Goal: Information Seeking & Learning: Learn about a topic

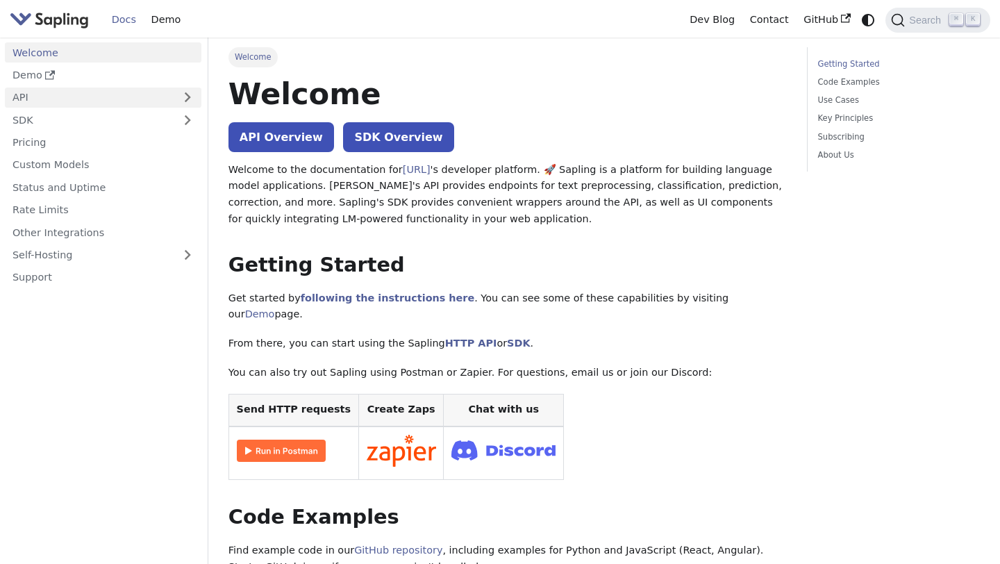
click at [49, 105] on link "API" at bounding box center [89, 98] width 169 height 20
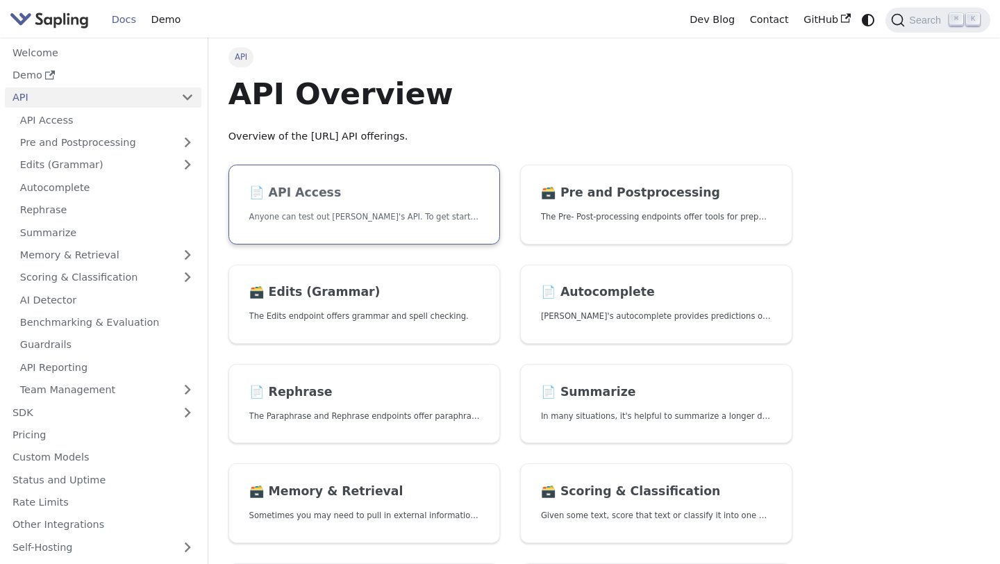
click at [283, 199] on h2 "📄️ API Access" at bounding box center [364, 192] width 231 height 15
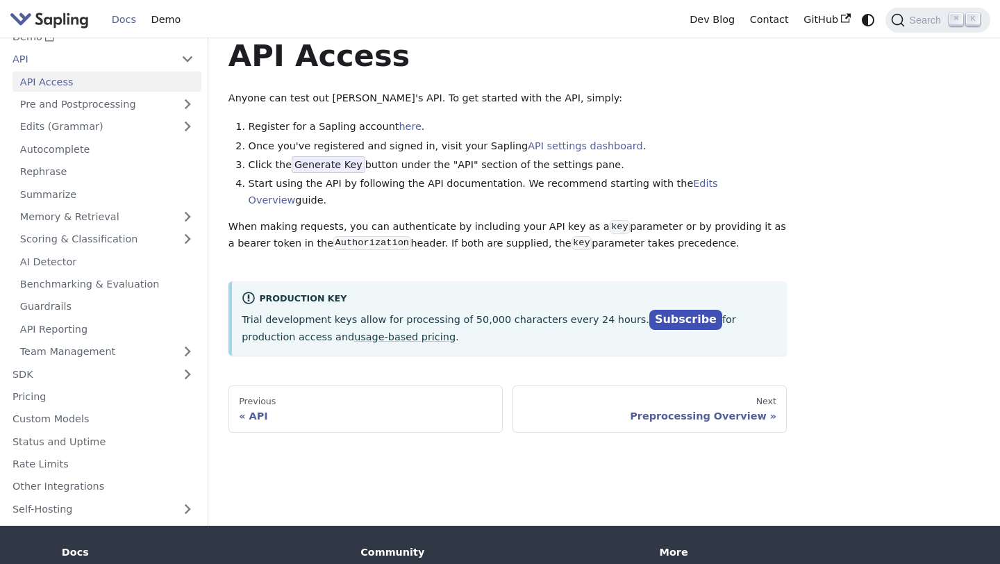
scroll to position [39, 0]
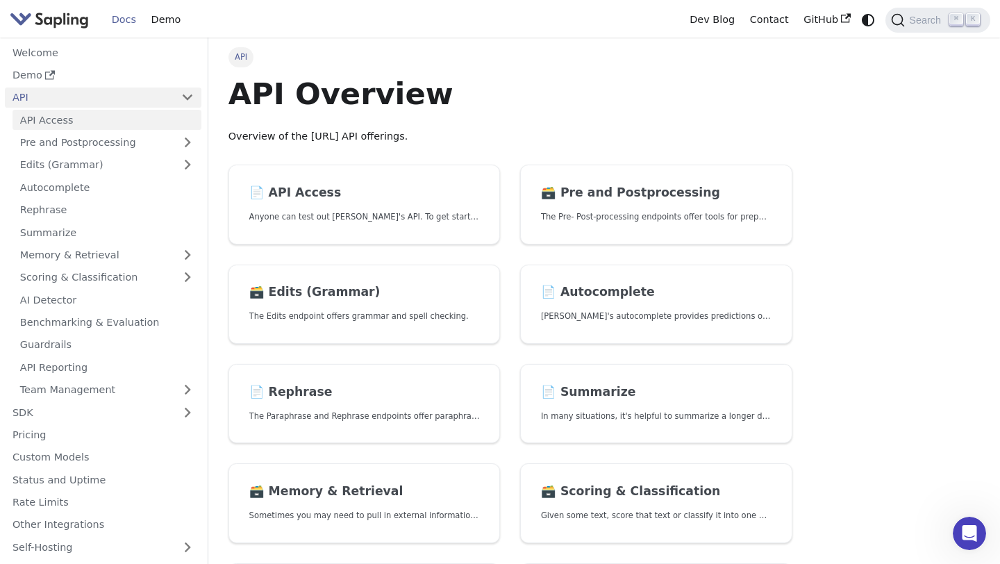
click at [75, 122] on link "API Access" at bounding box center [107, 120] width 189 height 20
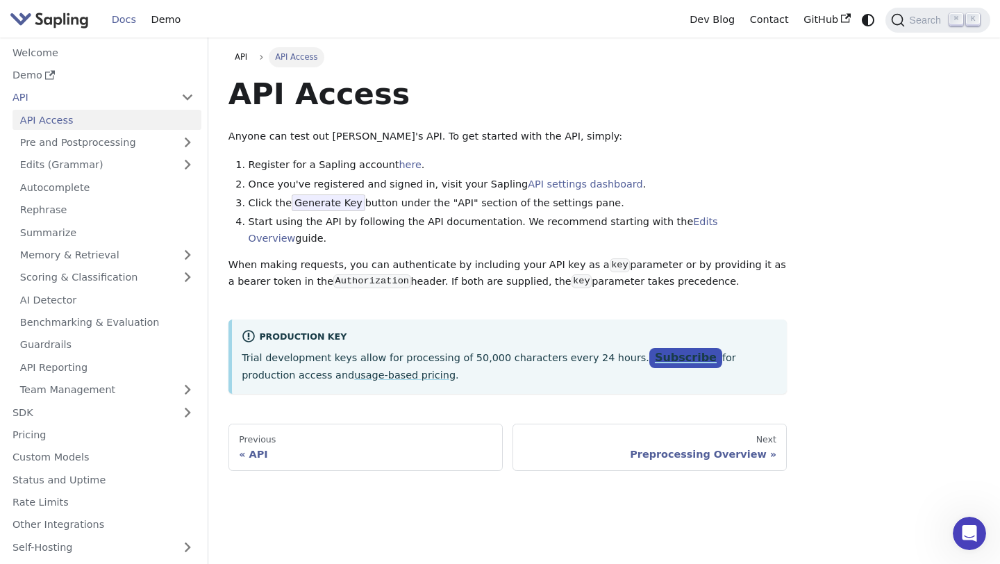
click at [663, 348] on link "Subscribe" at bounding box center [686, 358] width 73 height 20
click at [56, 19] on img "Main" at bounding box center [49, 20] width 79 height 20
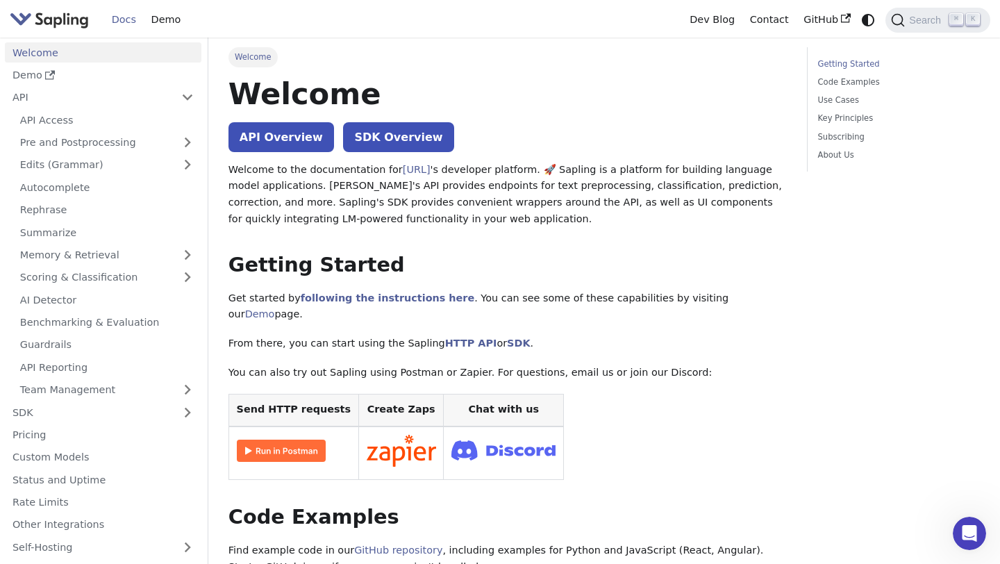
click at [58, 18] on img "Main" at bounding box center [49, 20] width 79 height 20
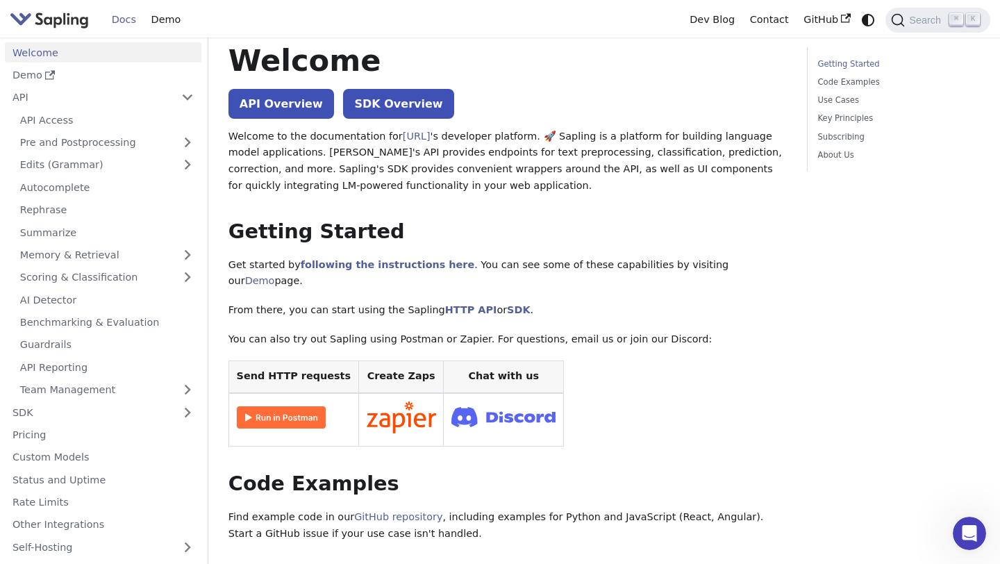
scroll to position [35, 0]
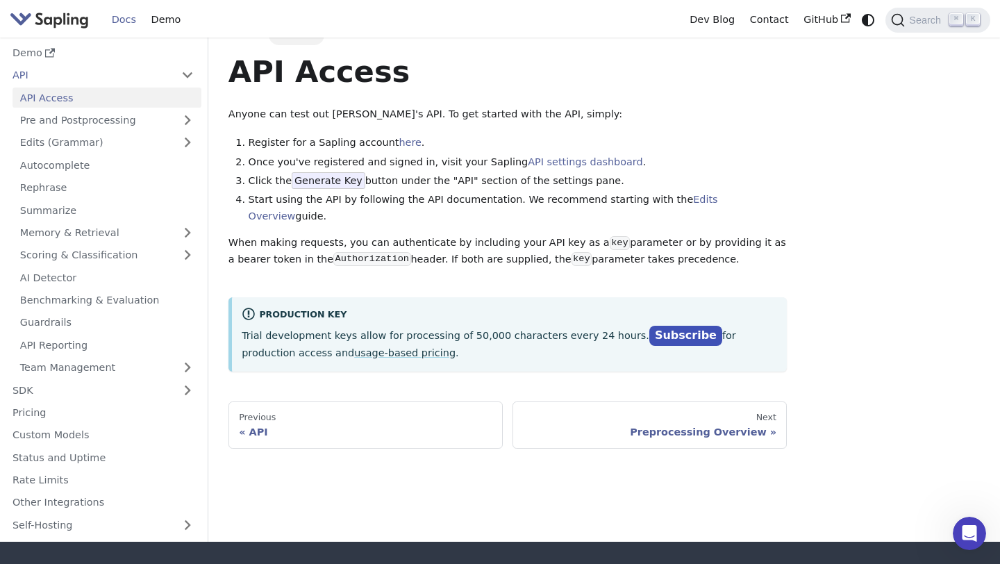
scroll to position [24, 0]
